Goal: Information Seeking & Learning: Learn about a topic

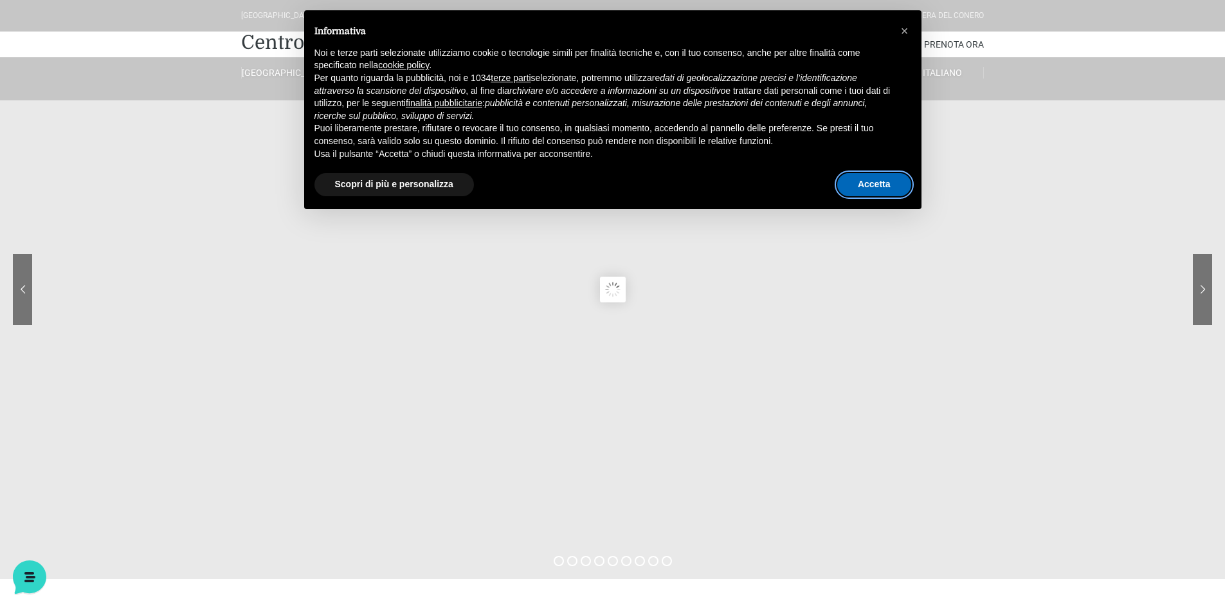
click at [876, 178] on button "Accetta" at bounding box center [874, 184] width 74 height 23
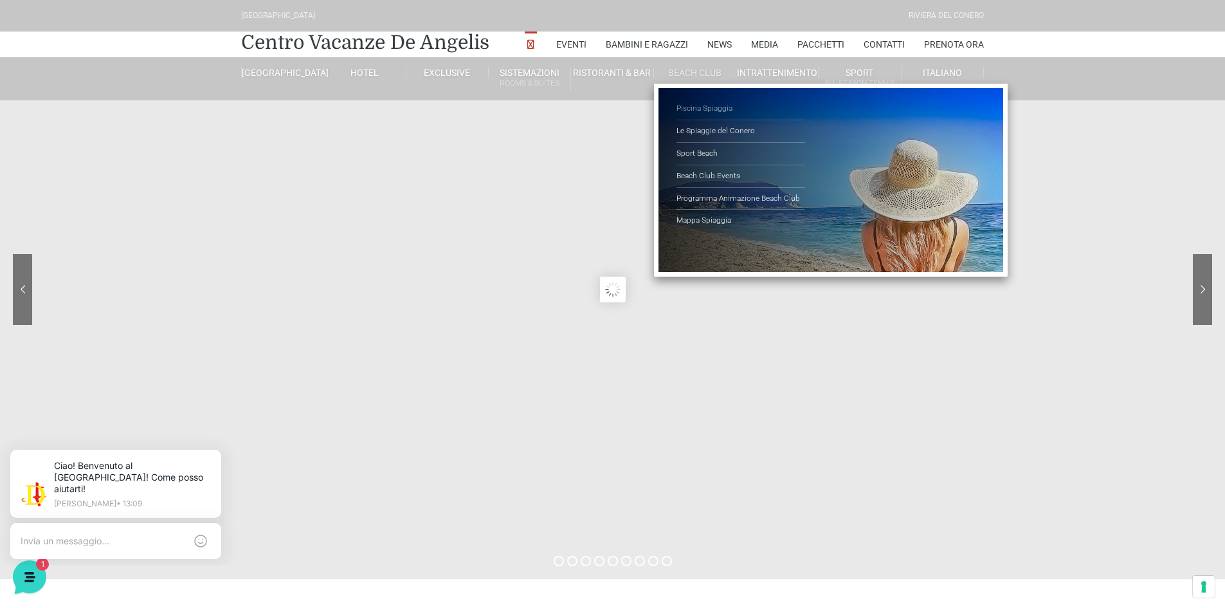
click at [713, 111] on link "Piscina Spiaggia" at bounding box center [740, 109] width 129 height 23
